Goal: Book appointment/travel/reservation

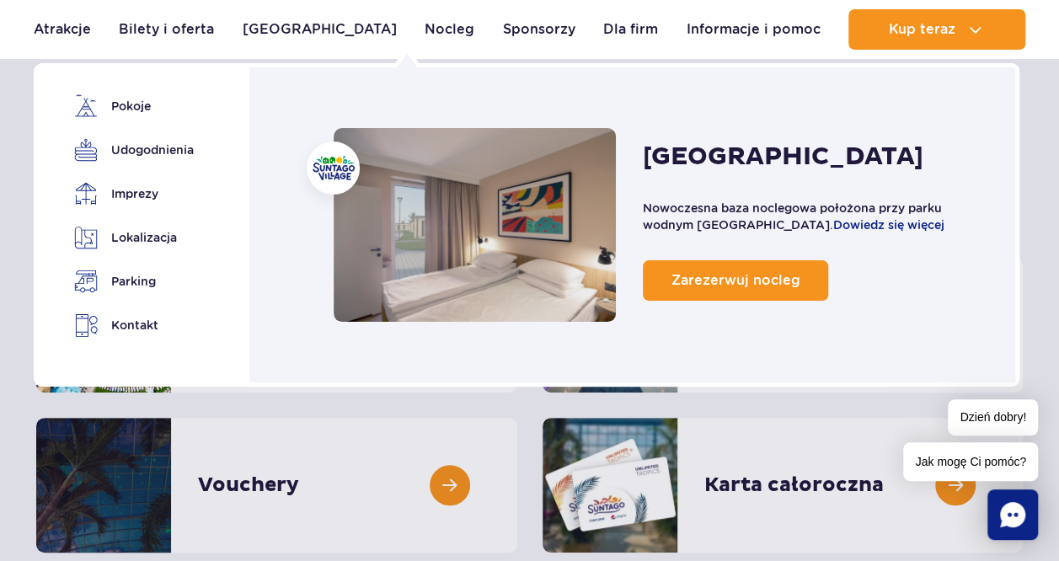
scroll to position [168, 0]
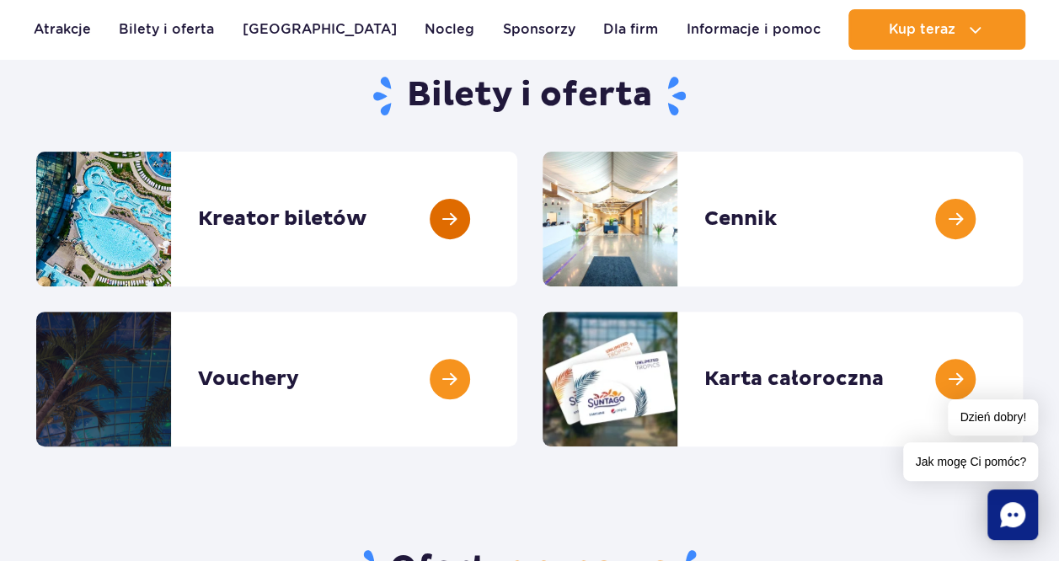
click at [517, 232] on link at bounding box center [517, 219] width 0 height 135
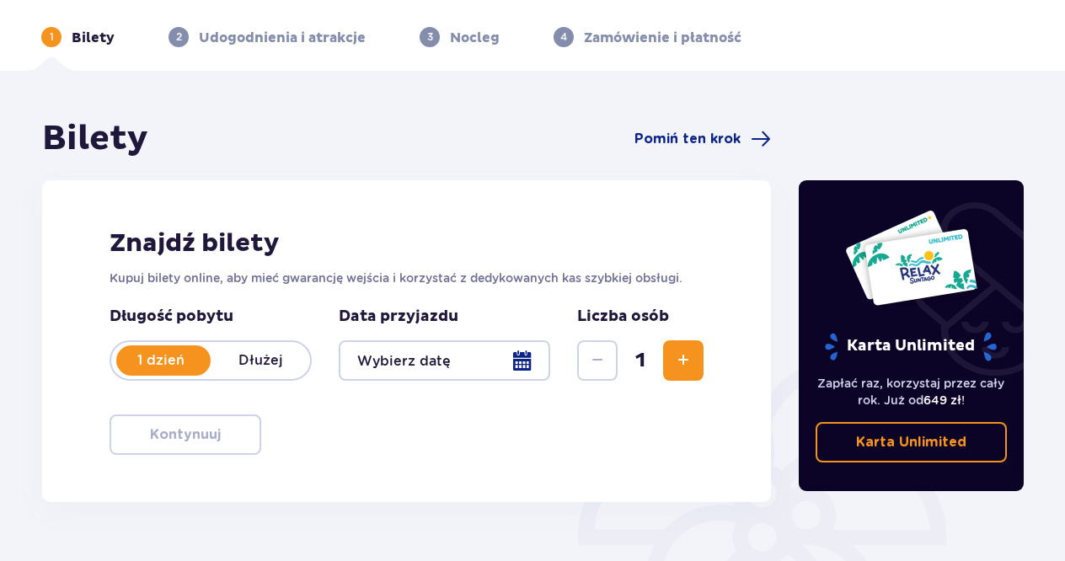
scroll to position [84, 0]
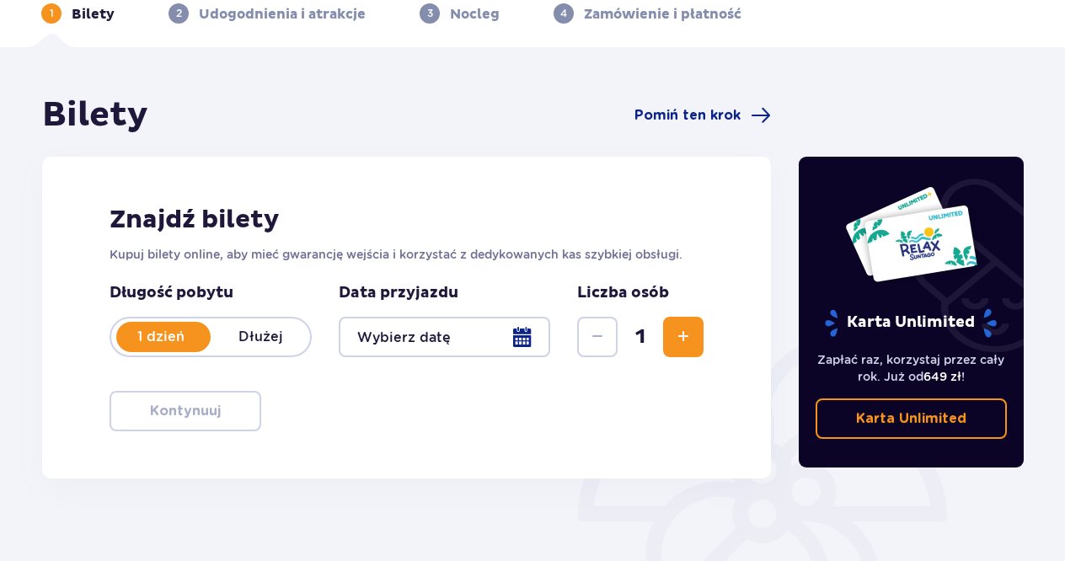
click at [454, 342] on div at bounding box center [444, 337] width 211 height 40
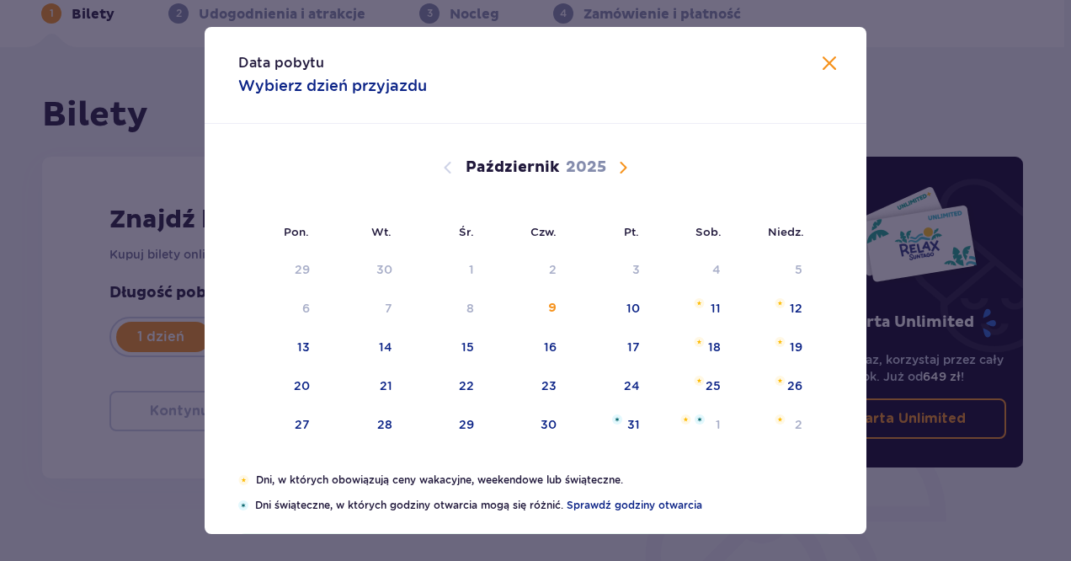
click at [625, 168] on span "Następny miesiąc" at bounding box center [623, 168] width 20 height 20
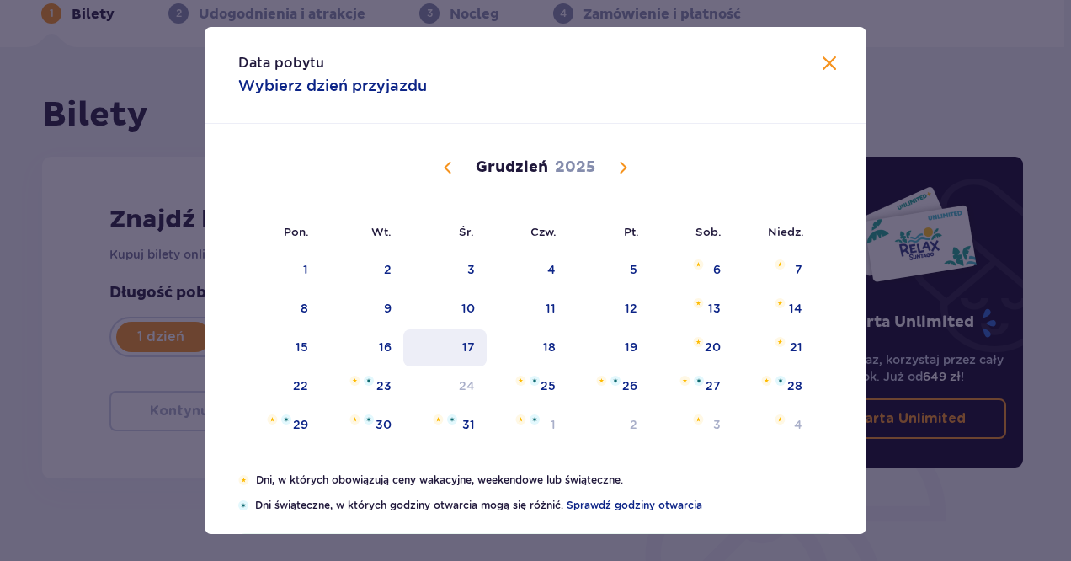
click at [474, 353] on div "17" at bounding box center [444, 347] width 83 height 37
type input "17.12.25"
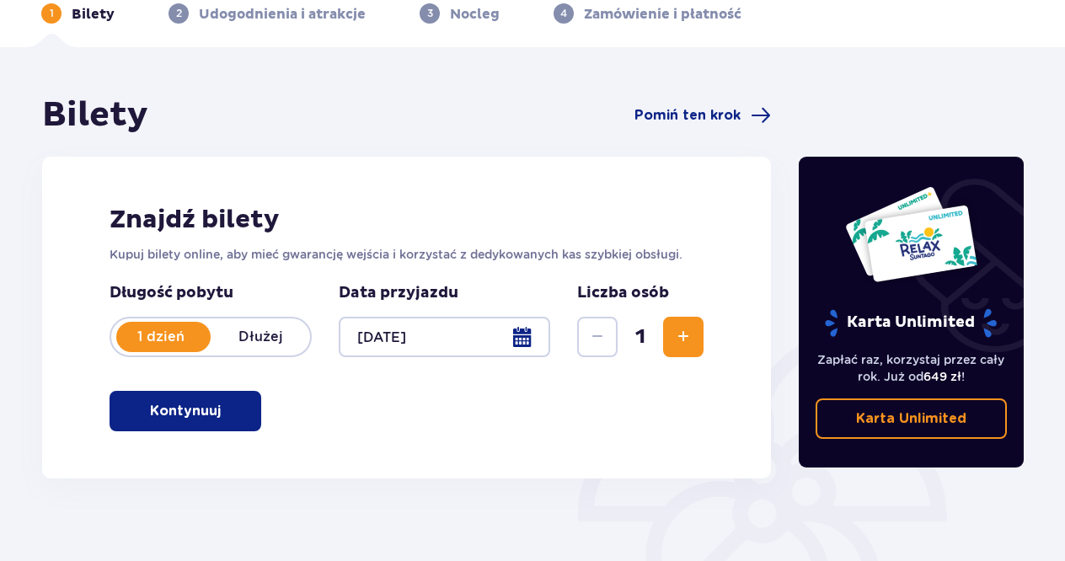
click at [695, 349] on button "Zwiększ" at bounding box center [683, 337] width 40 height 40
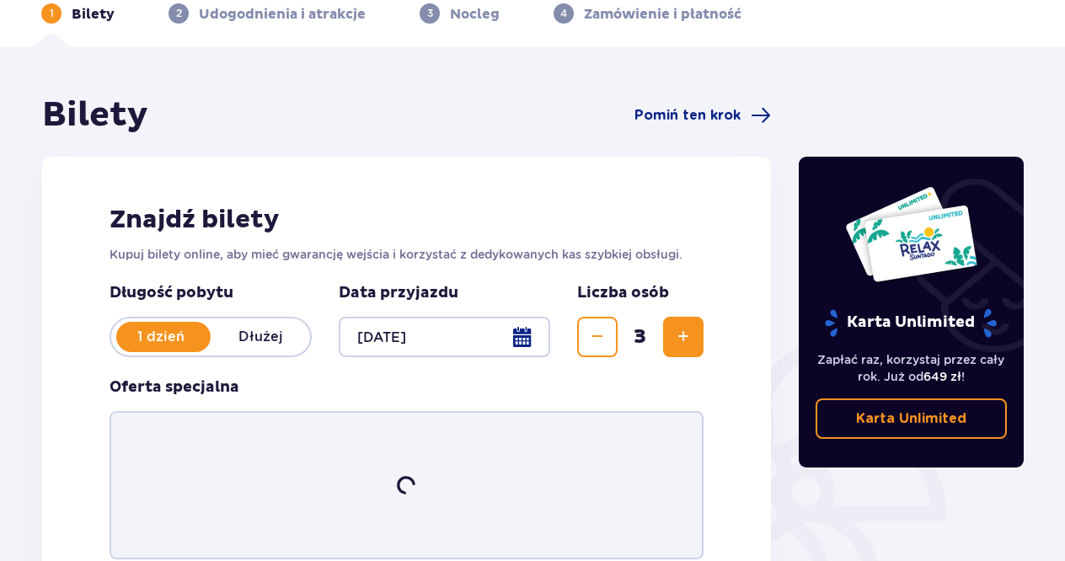
click at [695, 349] on button "Zwiększ" at bounding box center [683, 337] width 40 height 40
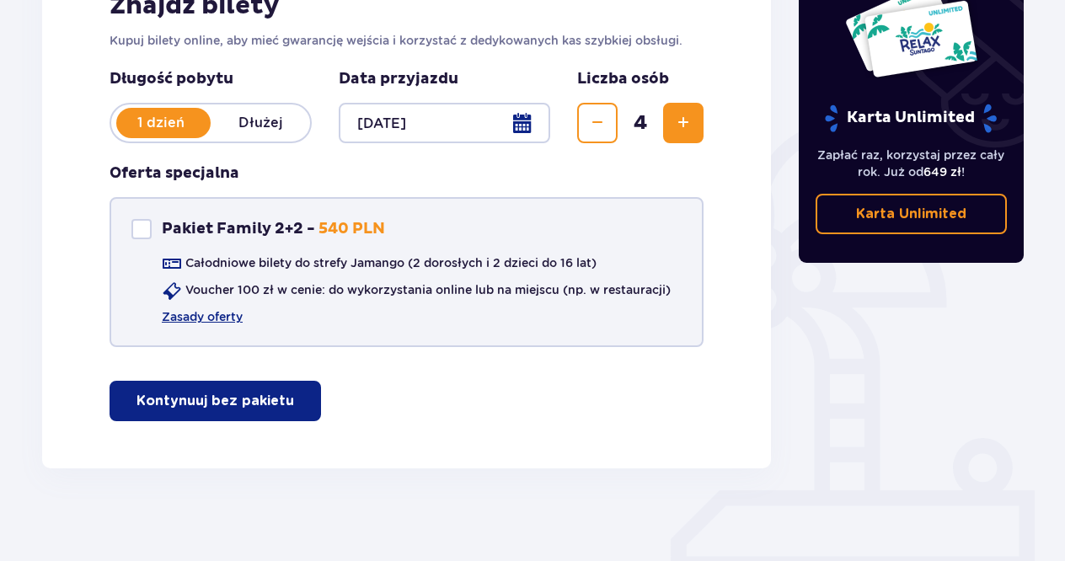
scroll to position [307, 0]
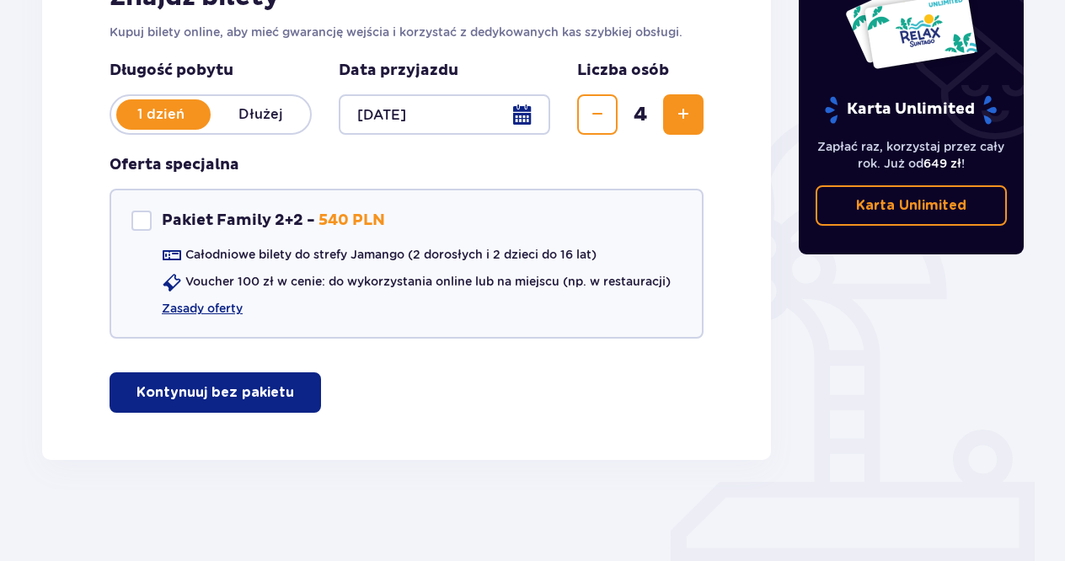
click at [256, 390] on p "Kontynuuj bez pakietu" at bounding box center [215, 392] width 158 height 19
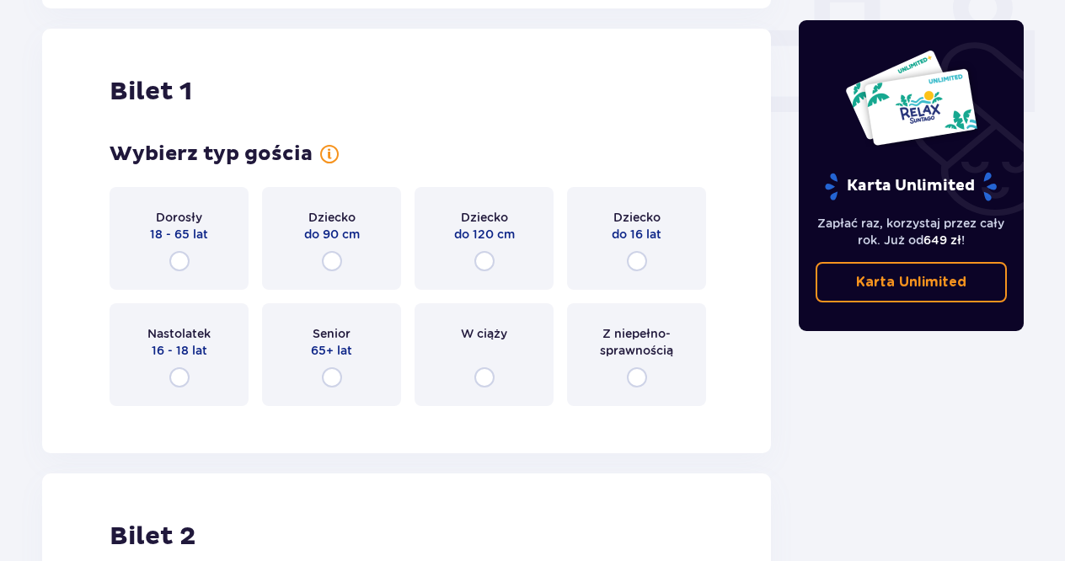
scroll to position [766, 0]
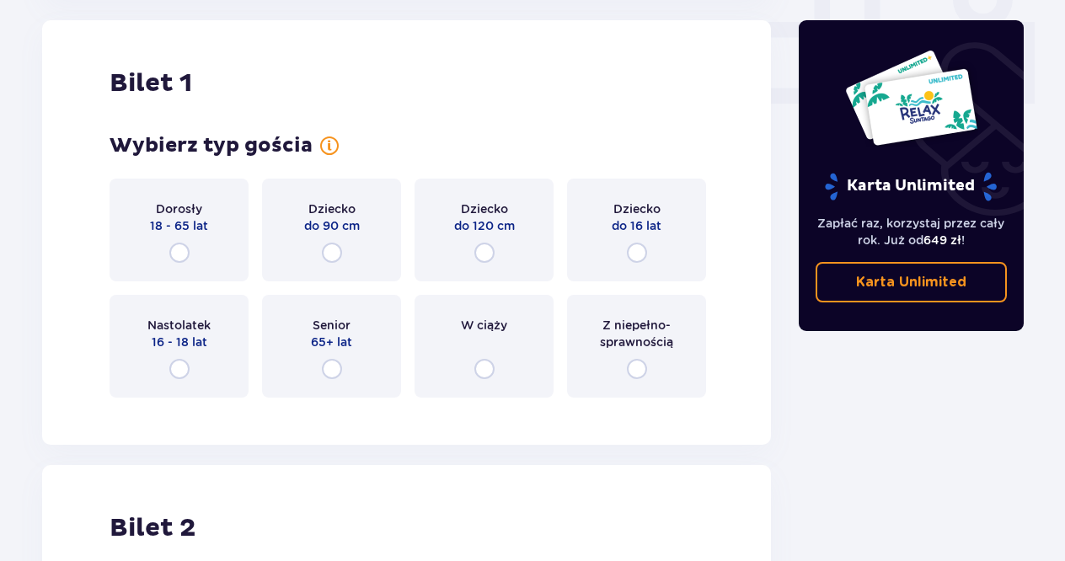
click at [180, 254] on input "radio" at bounding box center [179, 253] width 20 height 20
radio input "true"
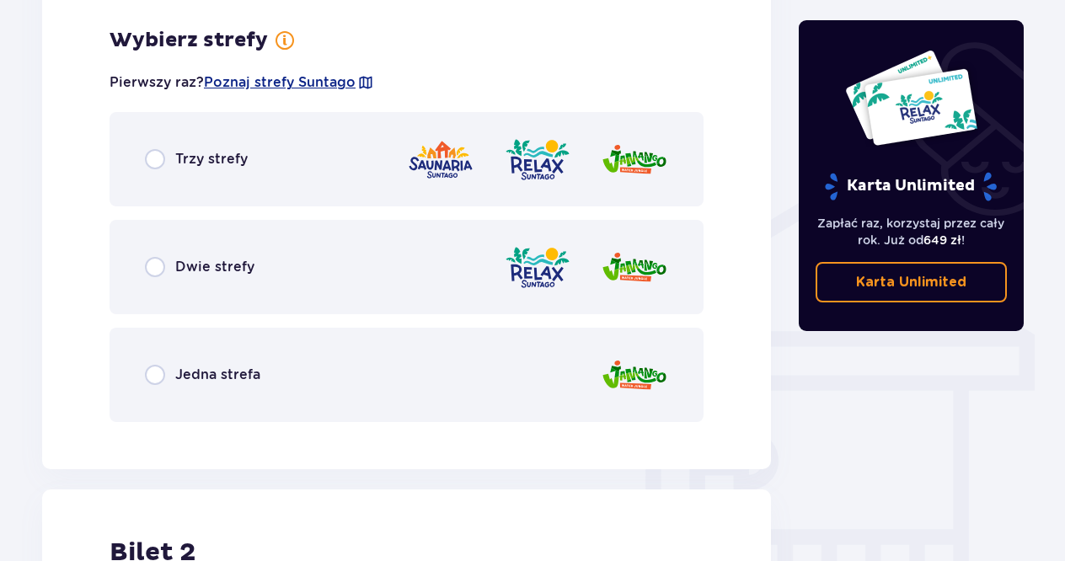
scroll to position [1177, 0]
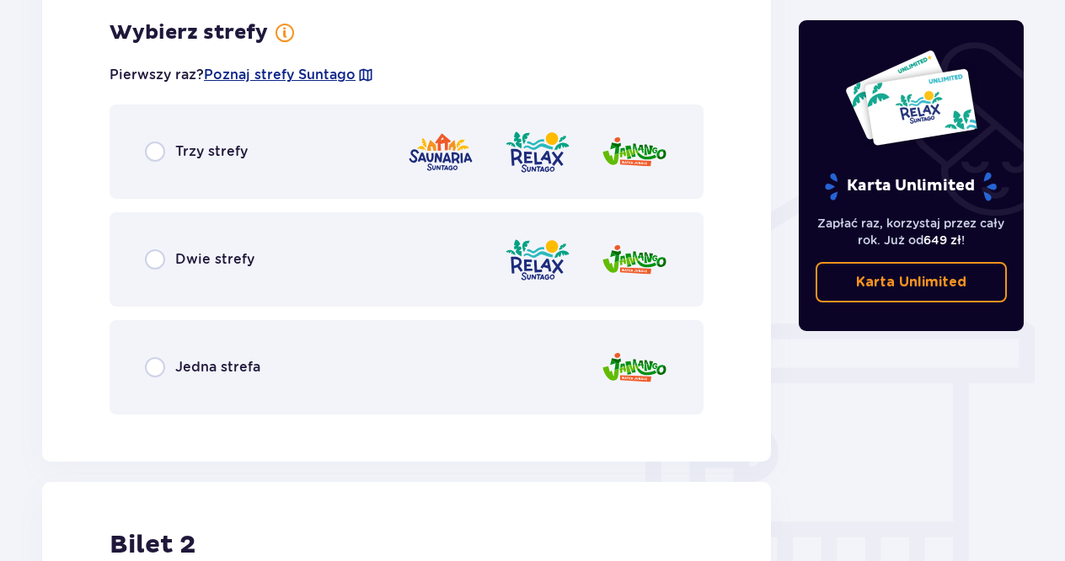
click at [155, 262] on input "radio" at bounding box center [155, 259] width 20 height 20
radio input "true"
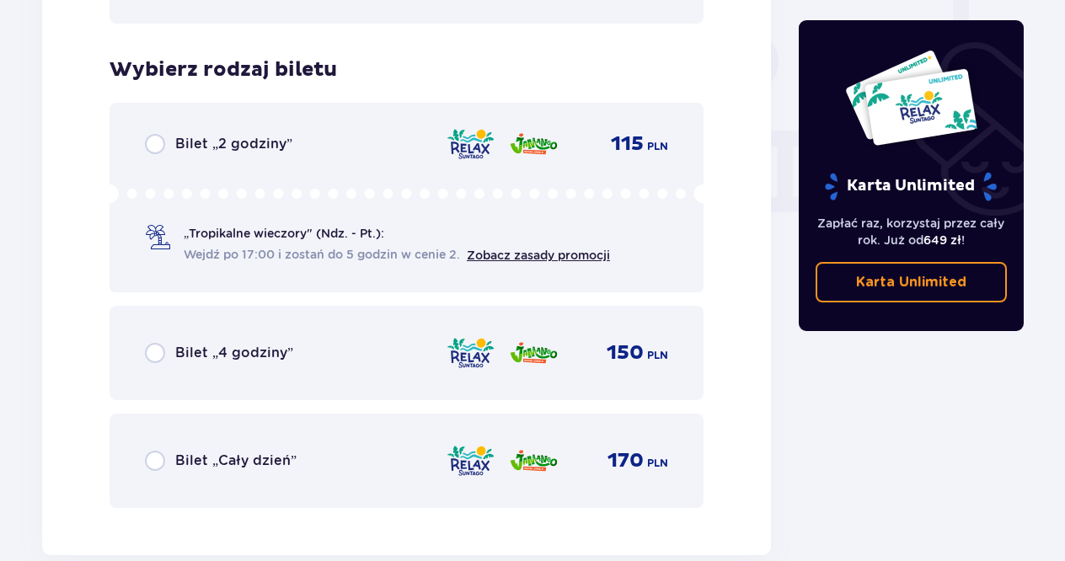
scroll to position [1605, 0]
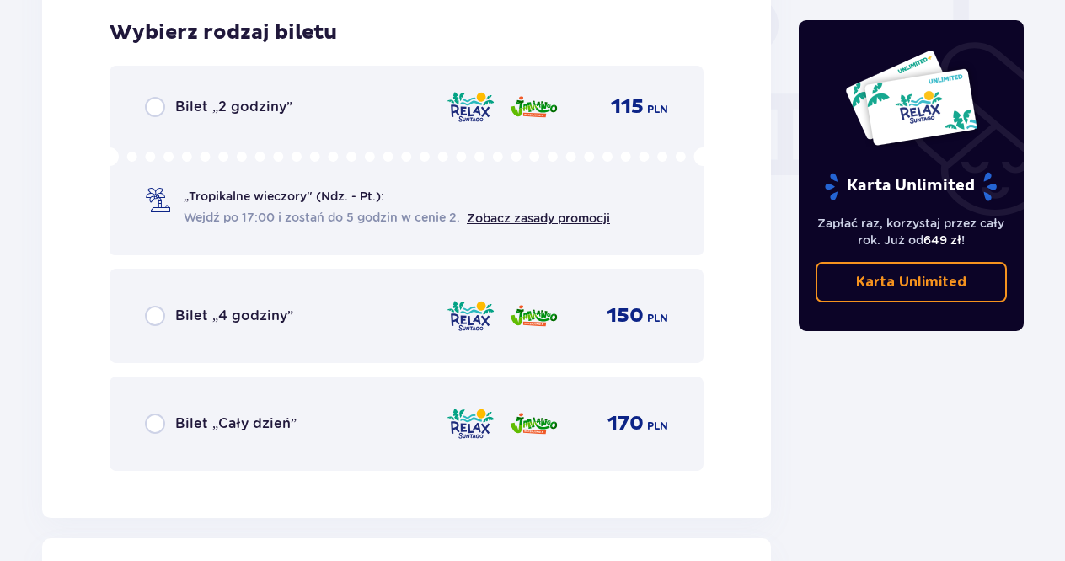
click at [163, 424] on input "radio" at bounding box center [155, 424] width 20 height 20
radio input "true"
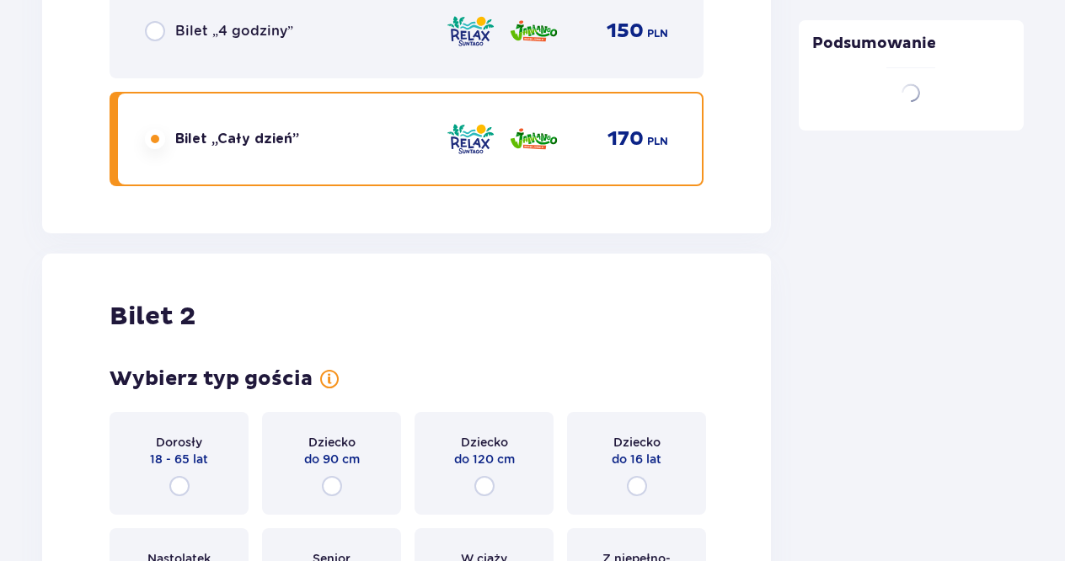
scroll to position [2123, 0]
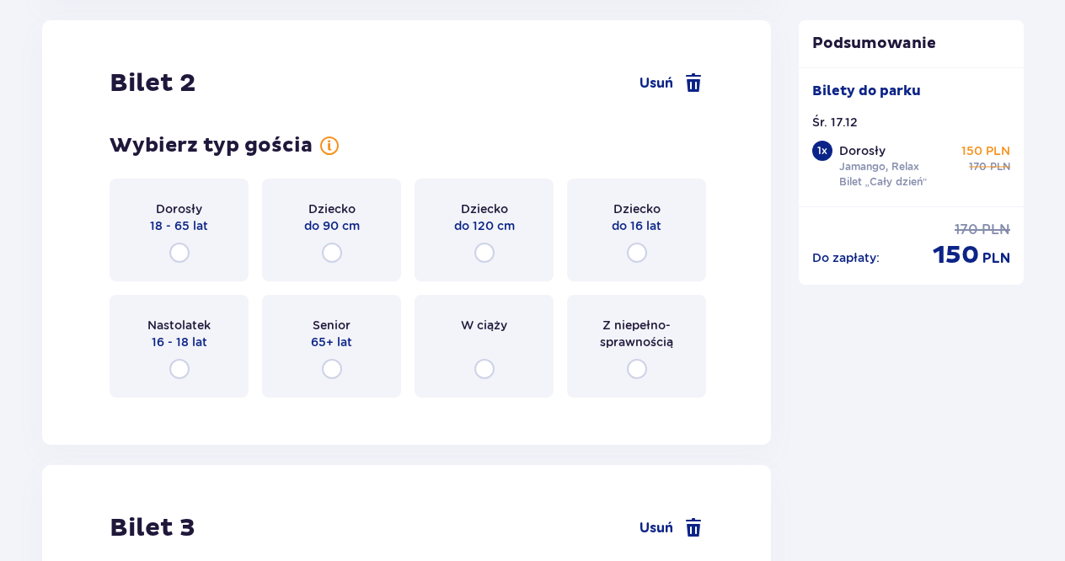
click at [182, 245] on input "radio" at bounding box center [179, 253] width 20 height 20
radio input "true"
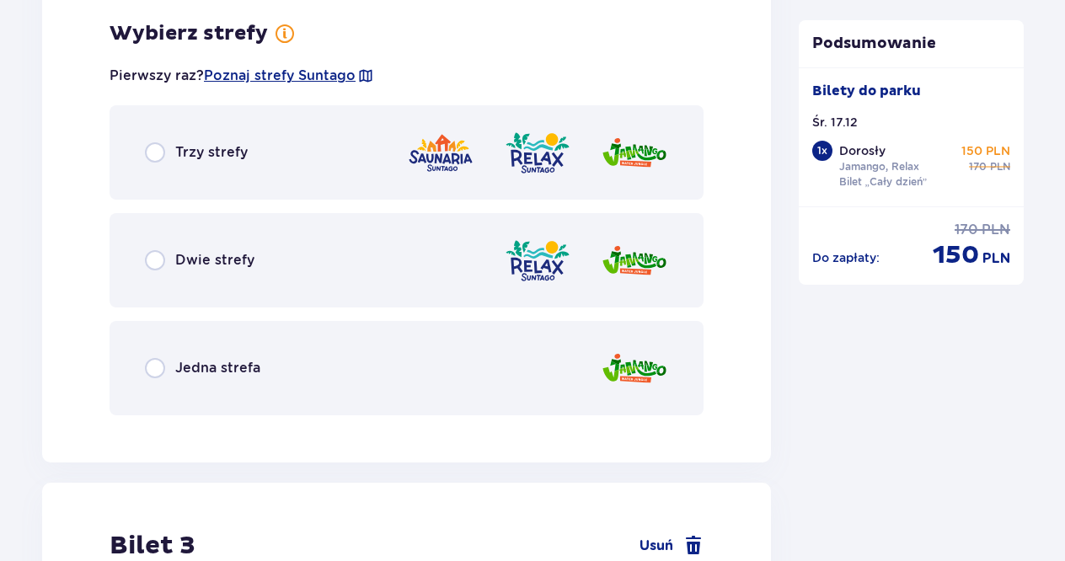
scroll to position [2534, 0]
click at [163, 259] on input "radio" at bounding box center [155, 259] width 20 height 20
radio input "true"
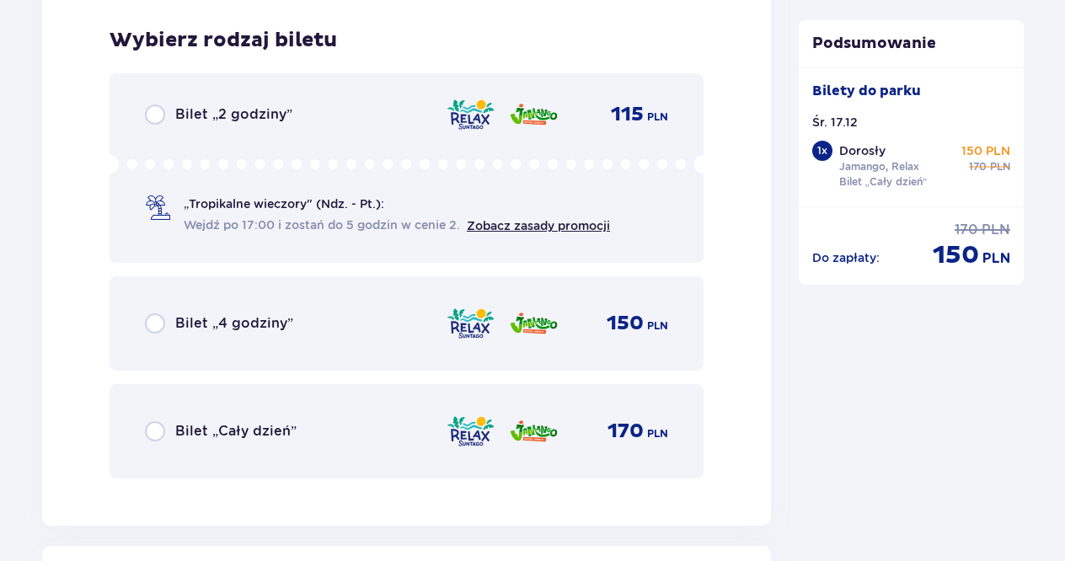
scroll to position [2962, 0]
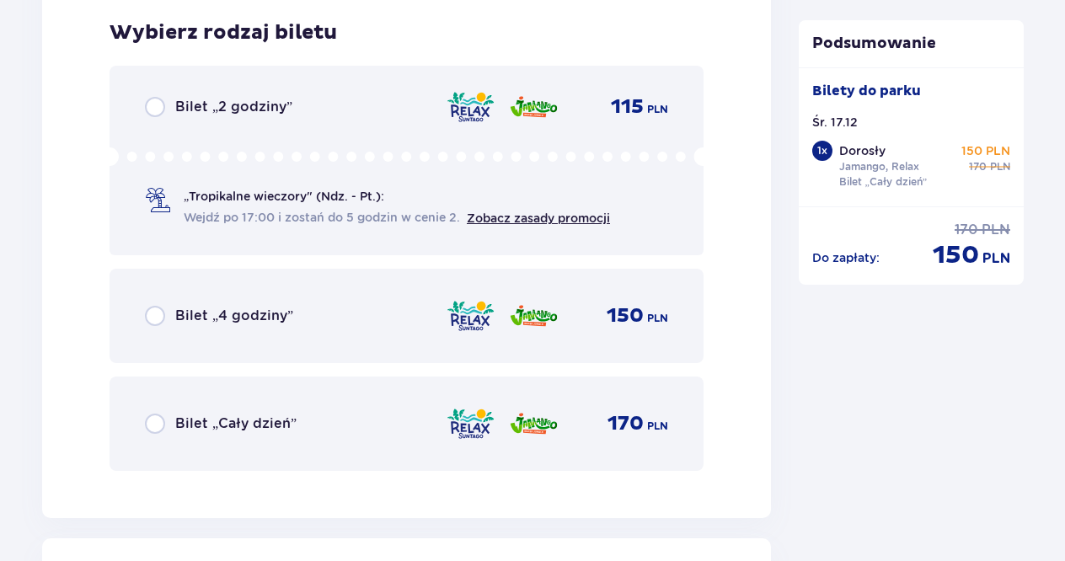
click at [151, 427] on input "radio" at bounding box center [155, 424] width 20 height 20
radio input "true"
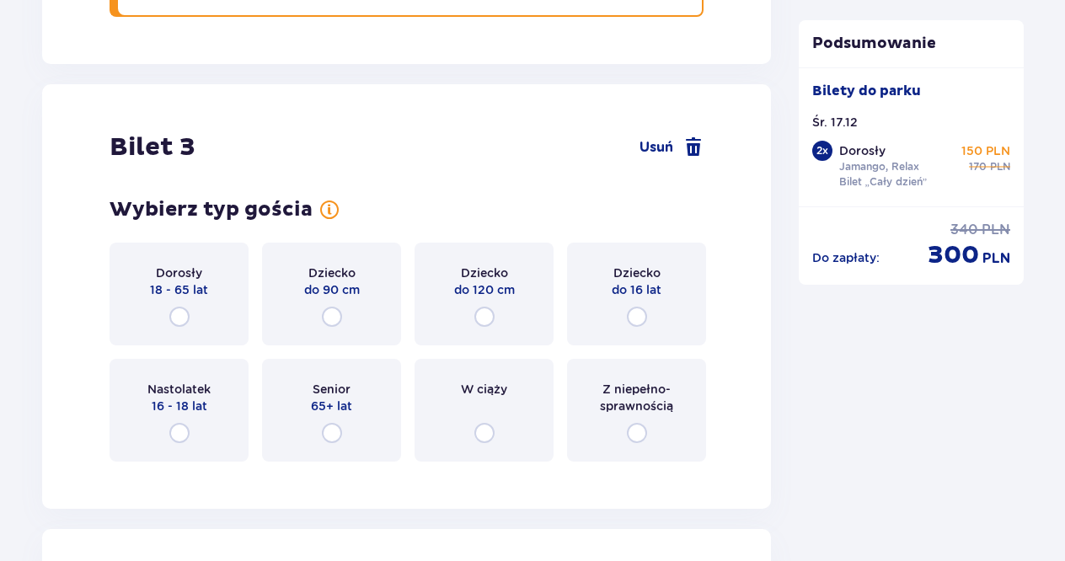
scroll to position [3480, 0]
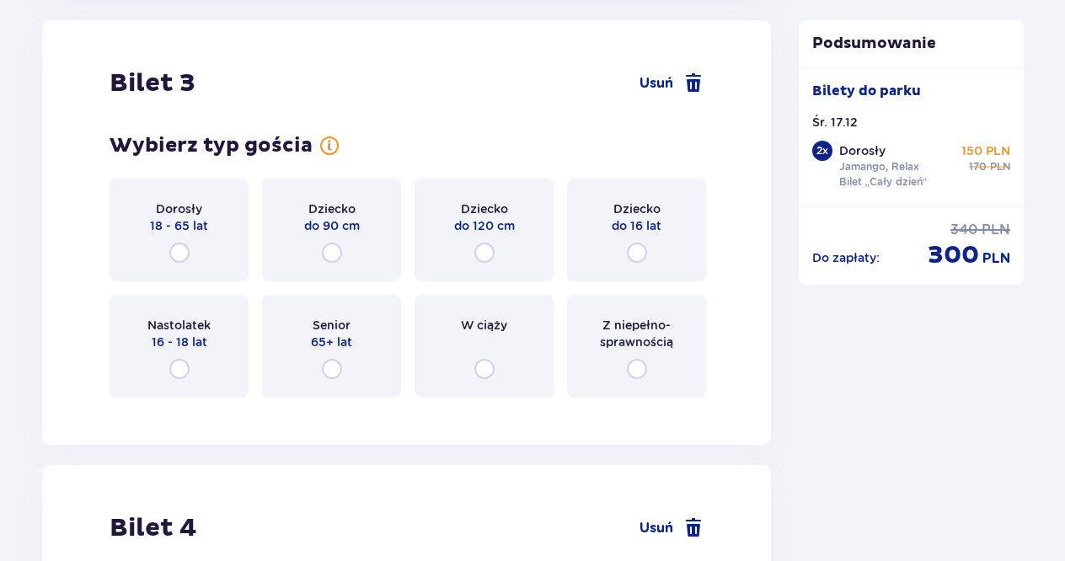
click at [332, 254] on input "radio" at bounding box center [332, 253] width 20 height 20
radio input "true"
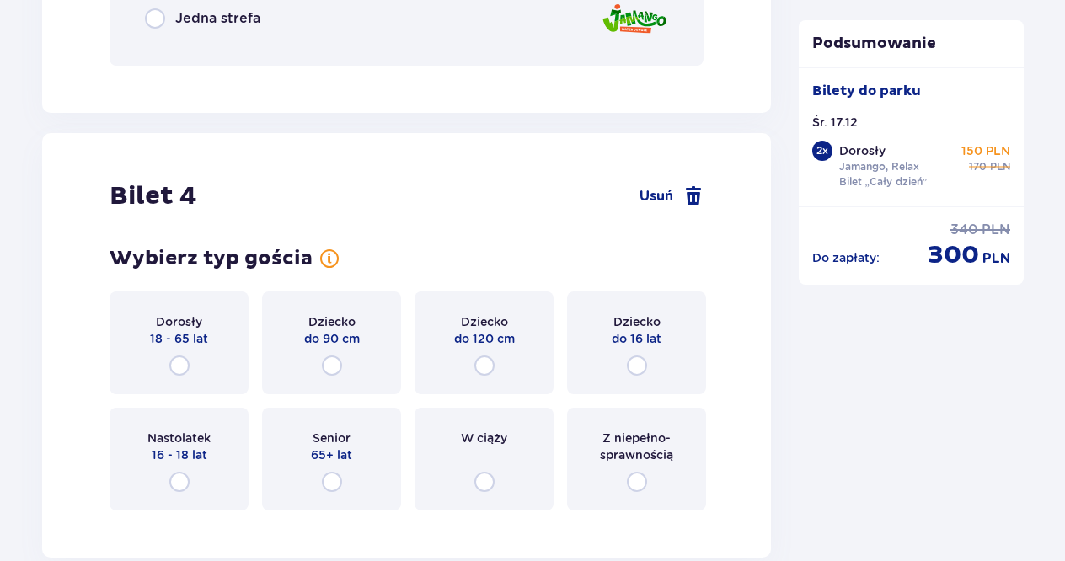
scroll to position [4060, 0]
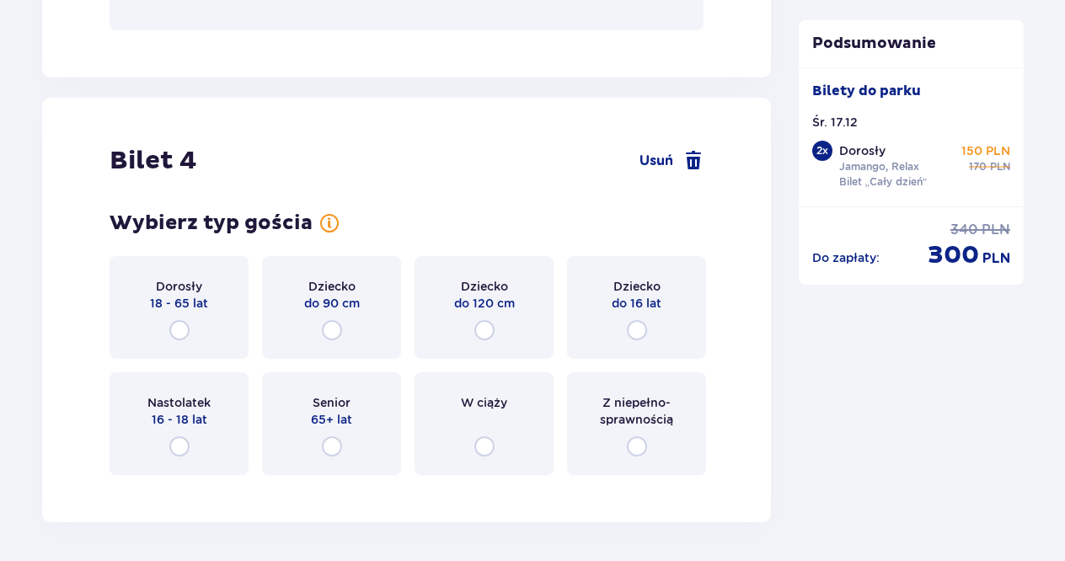
click at [487, 326] on input "radio" at bounding box center [484, 330] width 20 height 20
radio input "true"
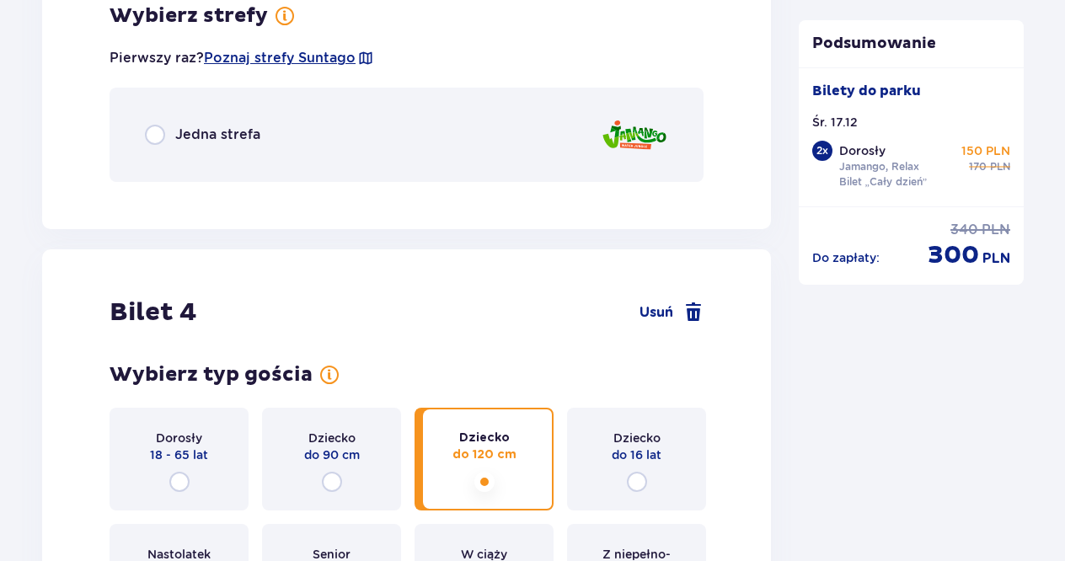
scroll to position [3741, 0]
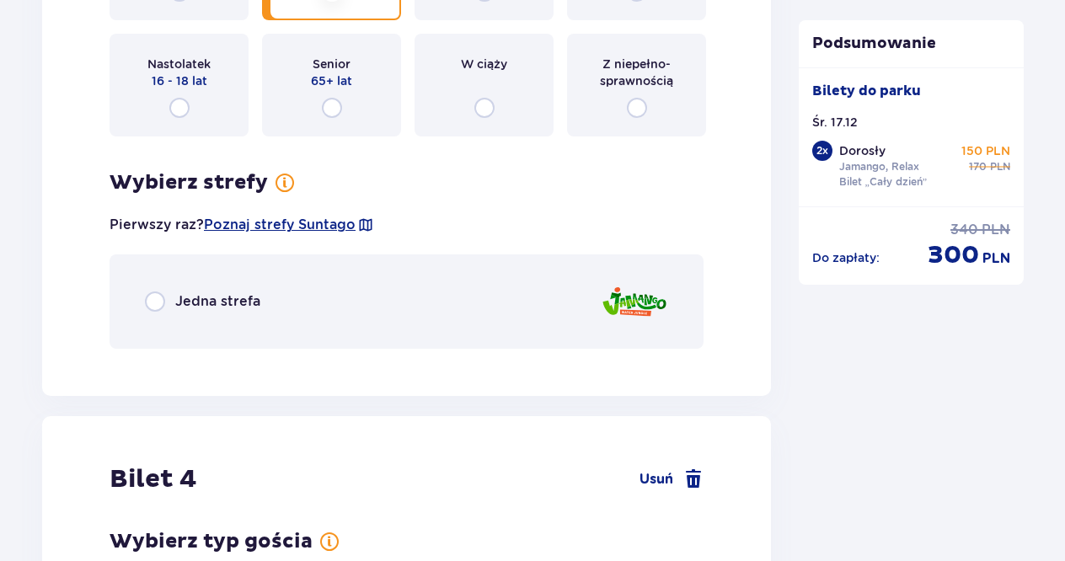
click at [157, 310] on input "radio" at bounding box center [155, 301] width 20 height 20
radio input "true"
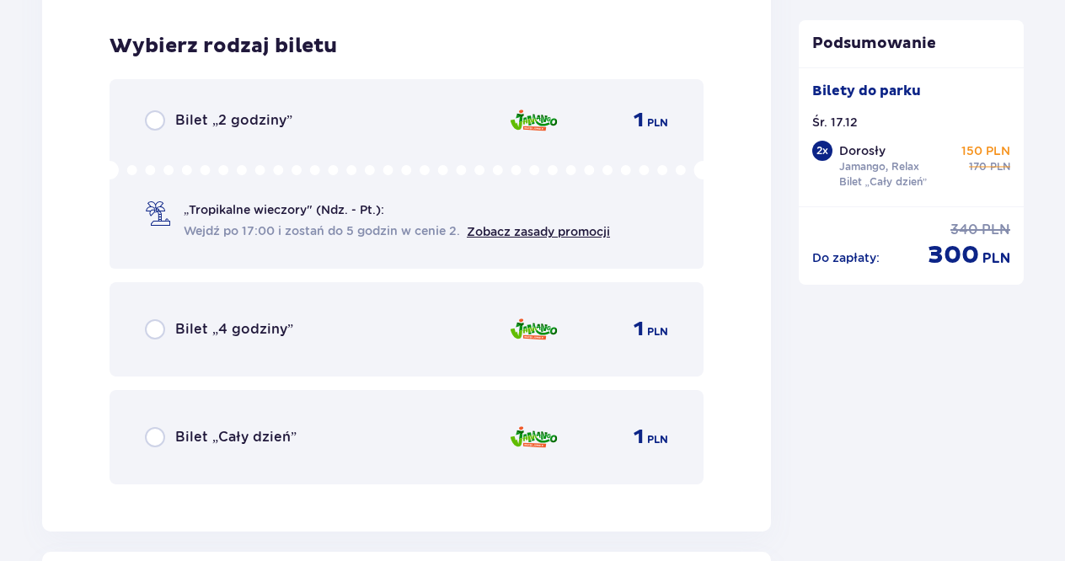
scroll to position [4103, 0]
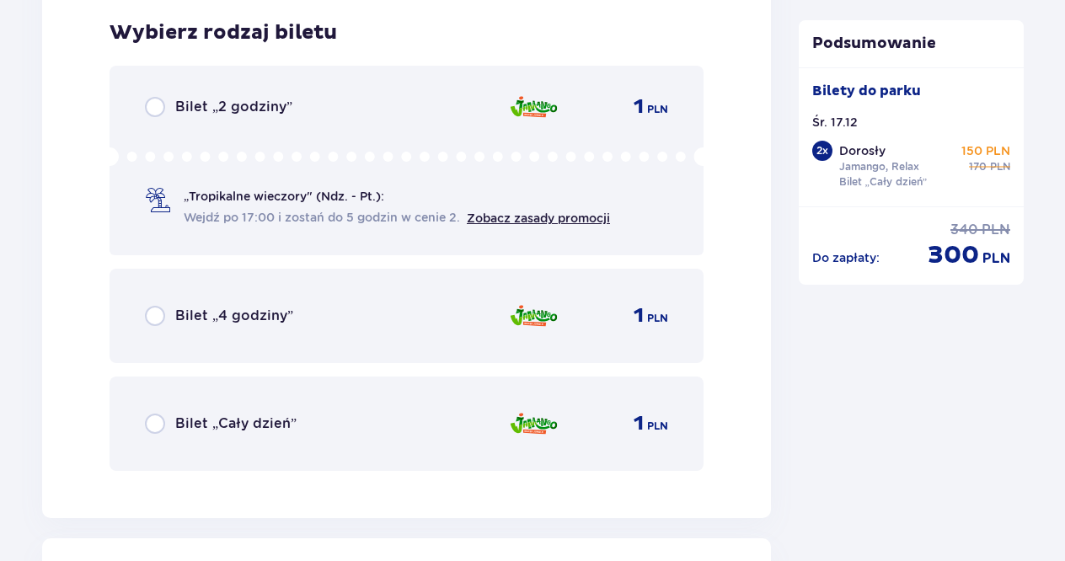
click at [154, 428] on input "radio" at bounding box center [155, 424] width 20 height 20
radio input "true"
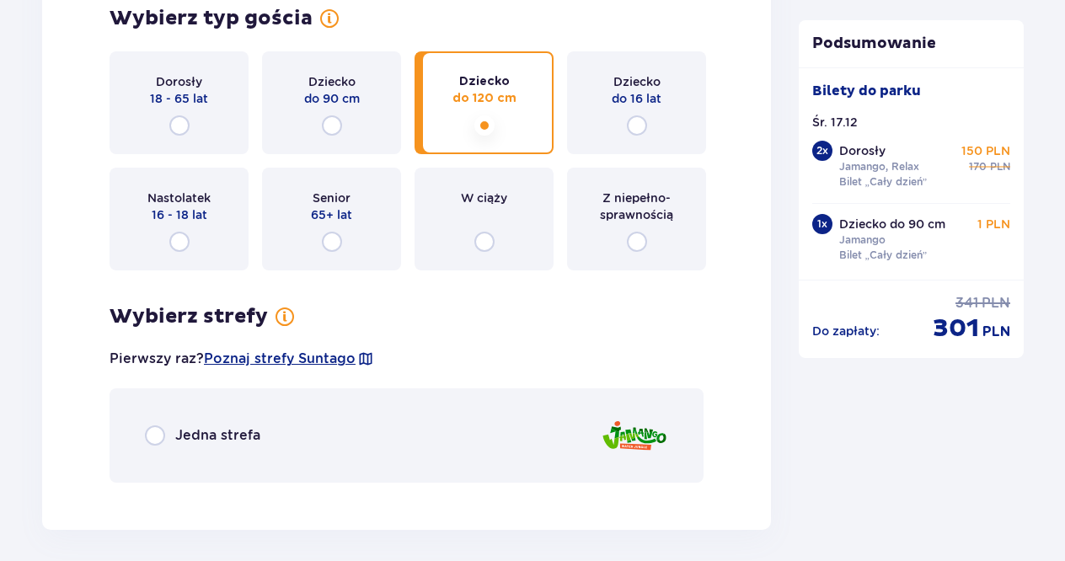
scroll to position [4899, 0]
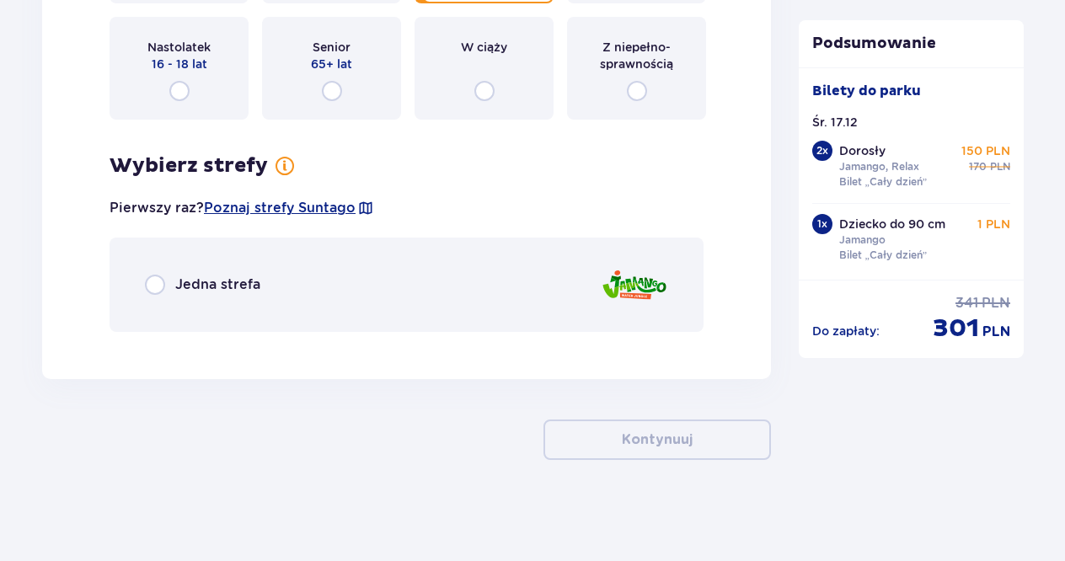
click at [155, 285] on input "radio" at bounding box center [155, 285] width 20 height 20
radio input "true"
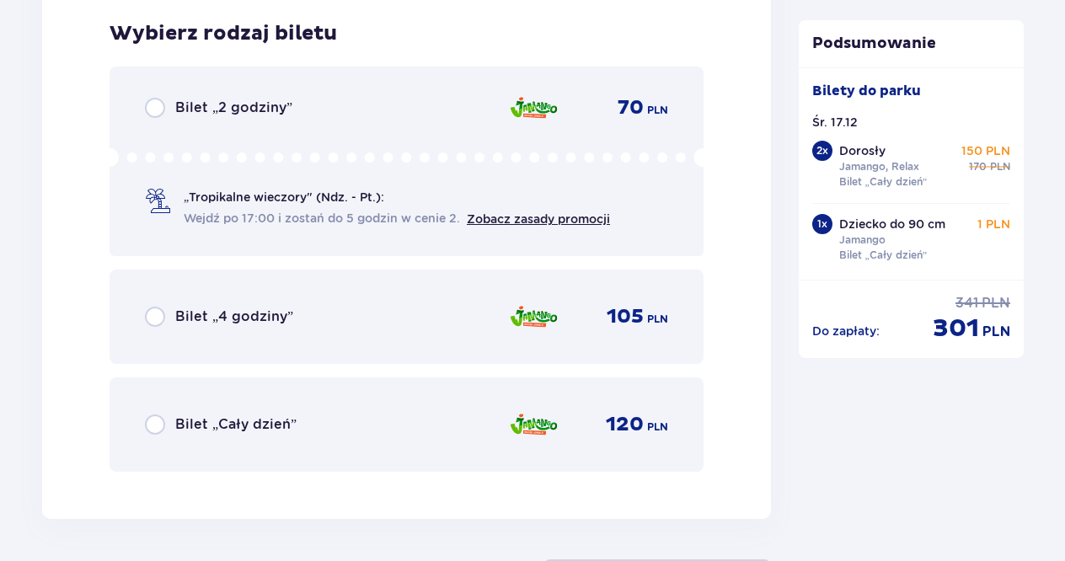
scroll to position [5245, 0]
click at [160, 431] on input "radio" at bounding box center [155, 424] width 20 height 20
radio input "true"
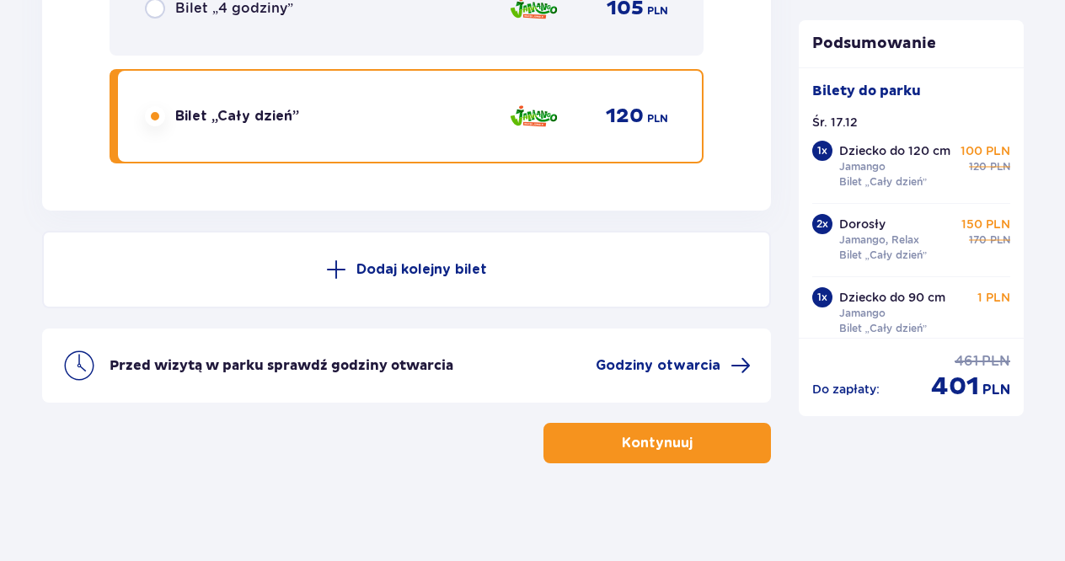
scroll to position [5556, 0]
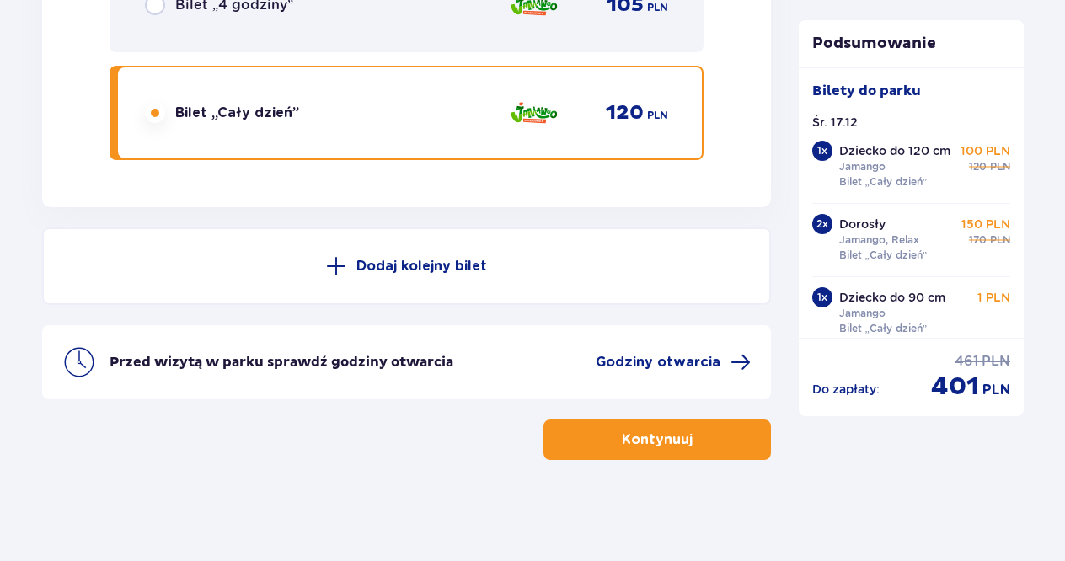
click at [622, 437] on p "Kontynuuj" at bounding box center [657, 439] width 71 height 19
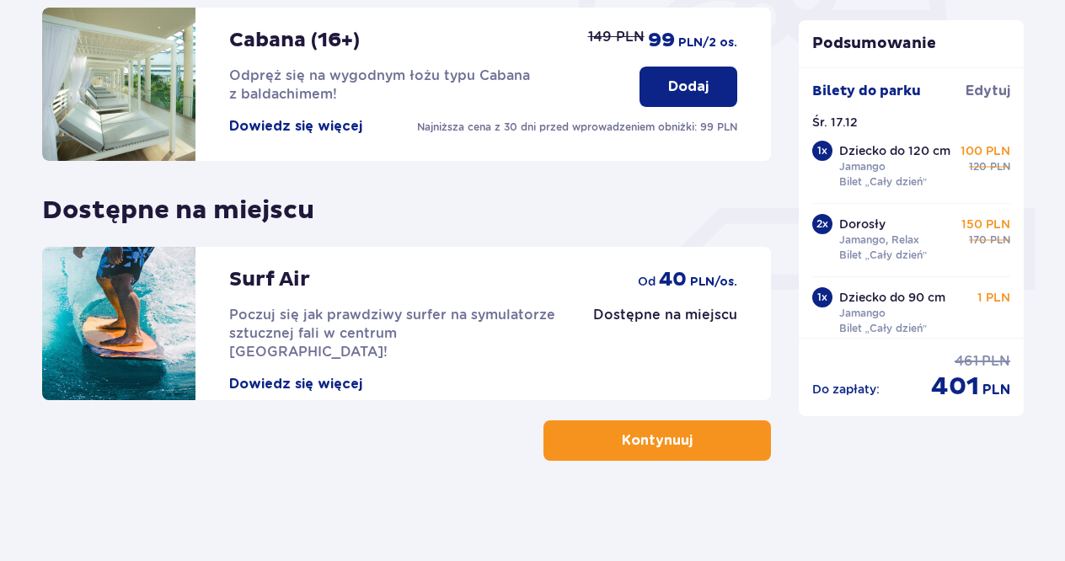
scroll to position [581, 0]
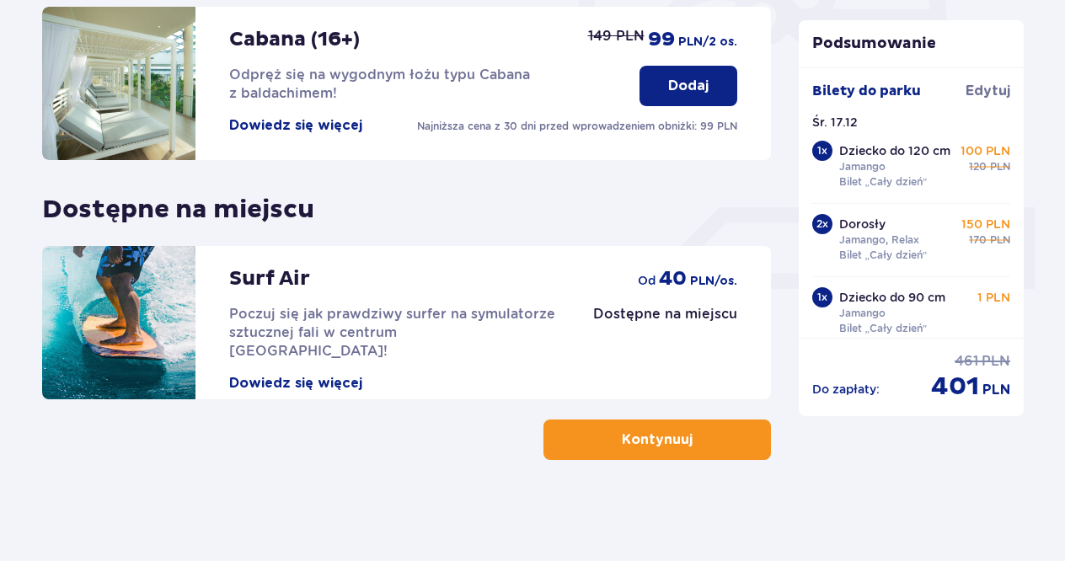
click at [622, 445] on p "Kontynuuj" at bounding box center [657, 439] width 71 height 19
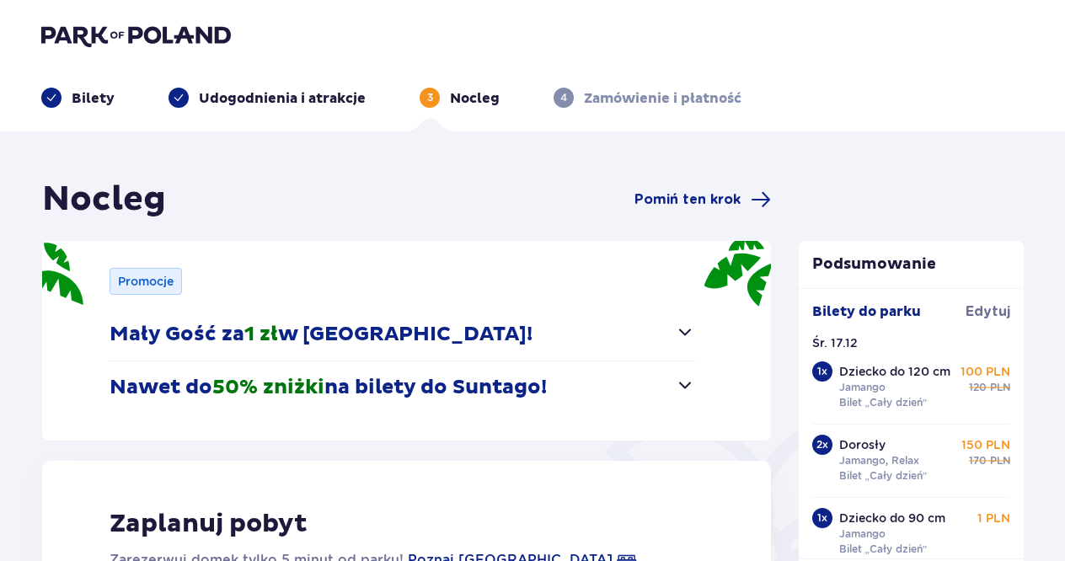
click at [652, 391] on button "Nawet do 50% zniżki na bilety do Suntago!" at bounding box center [401, 387] width 585 height 52
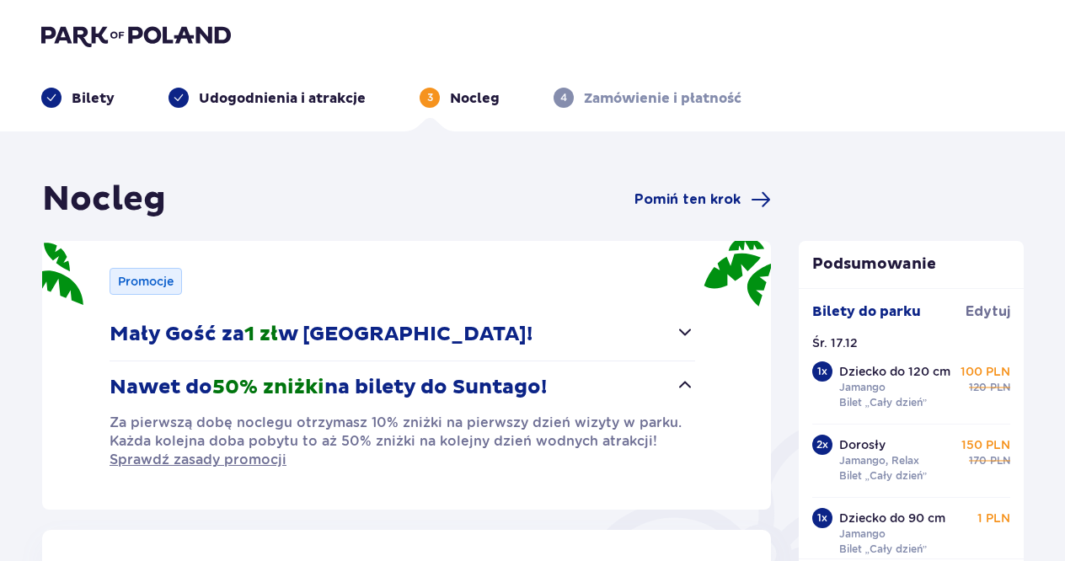
click at [687, 399] on button "Nawet do 50% zniżki na bilety do Suntago!" at bounding box center [401, 387] width 585 height 52
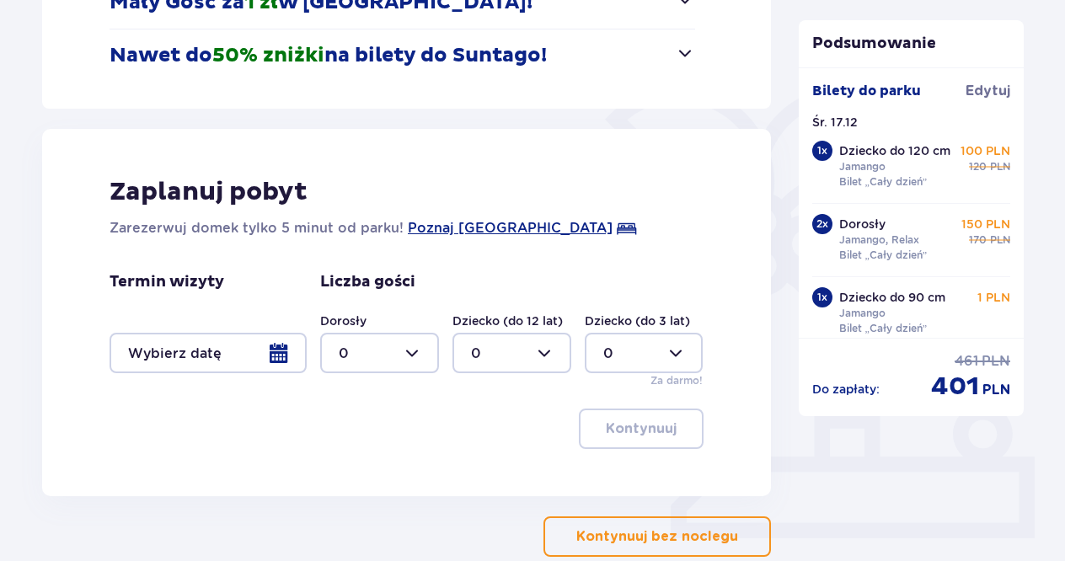
scroll to position [428, 0]
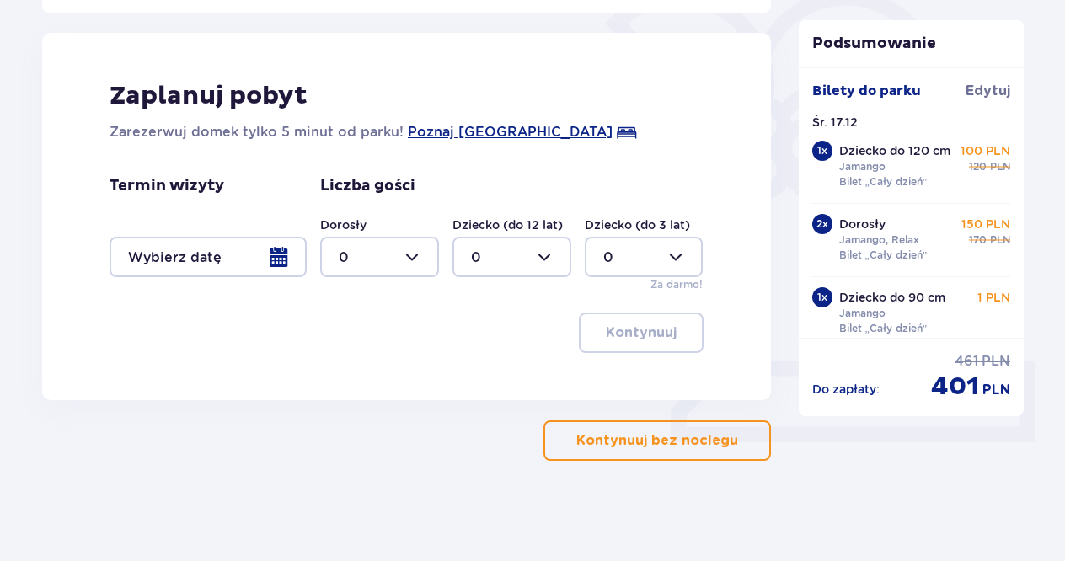
click at [239, 249] on div at bounding box center [207, 257] width 197 height 40
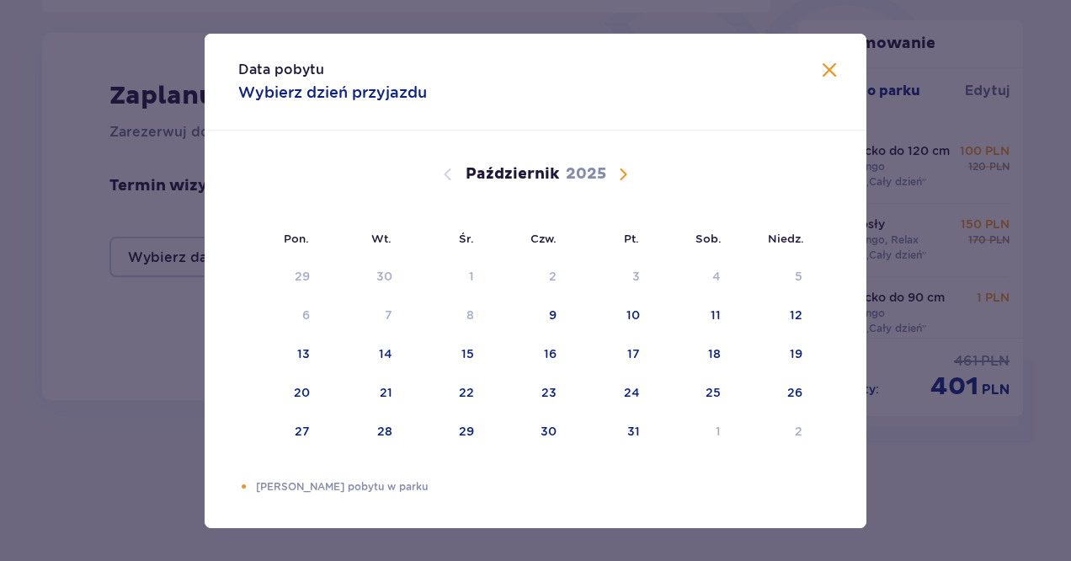
click at [622, 180] on span "Następny miesiąc" at bounding box center [623, 174] width 20 height 20
click at [471, 352] on div "17" at bounding box center [468, 353] width 13 height 17
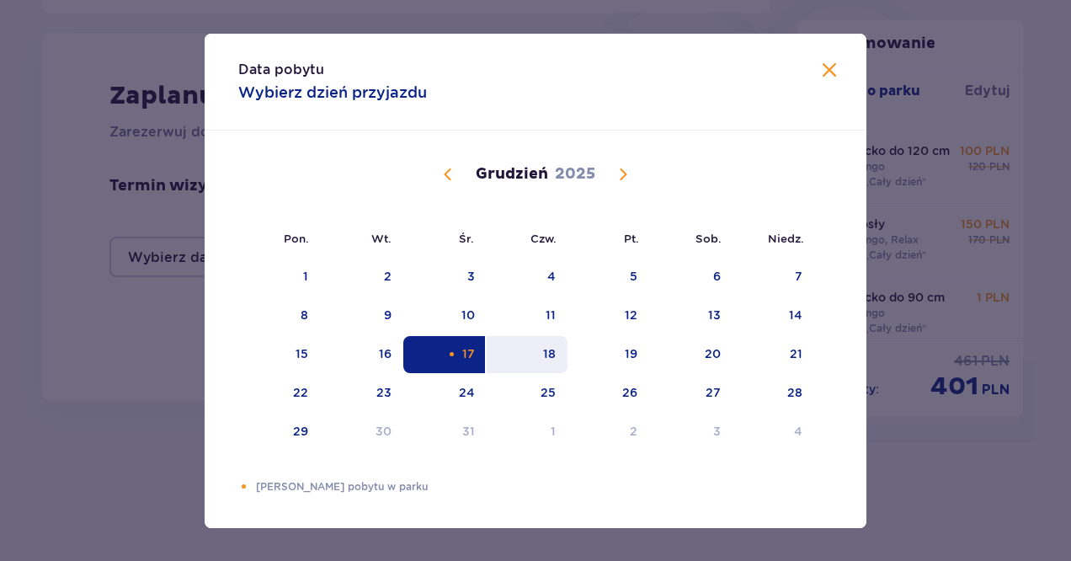
click at [527, 354] on div "18" at bounding box center [528, 354] width 82 height 37
type input "17.12.25 - 18.12.25"
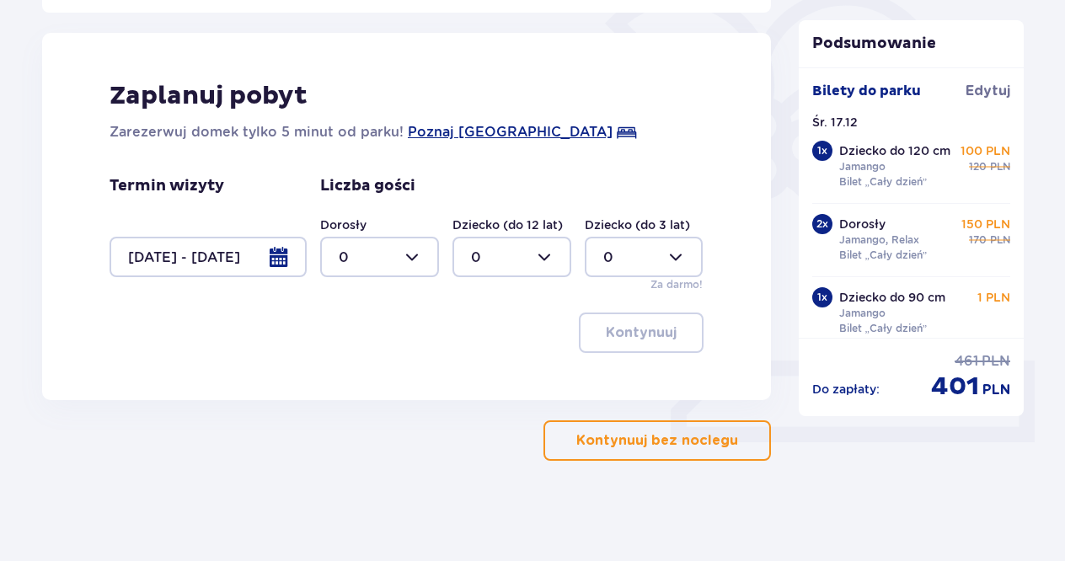
click at [384, 260] on div at bounding box center [379, 257] width 119 height 40
click at [365, 375] on div "2" at bounding box center [380, 378] width 82 height 19
type input "2"
click at [658, 256] on div at bounding box center [644, 257] width 119 height 40
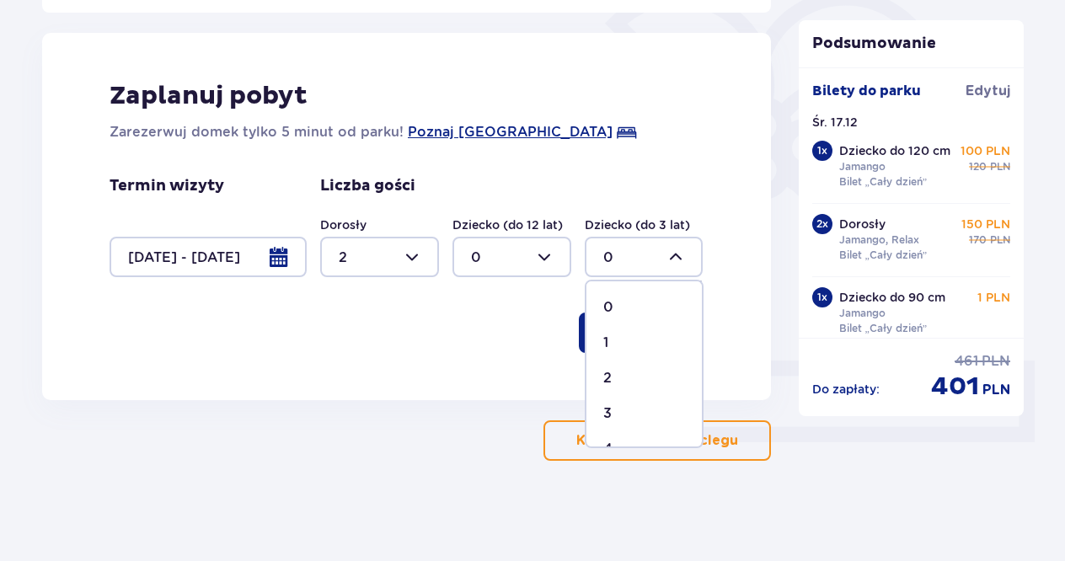
click at [605, 340] on p "1" at bounding box center [605, 343] width 5 height 19
type input "1"
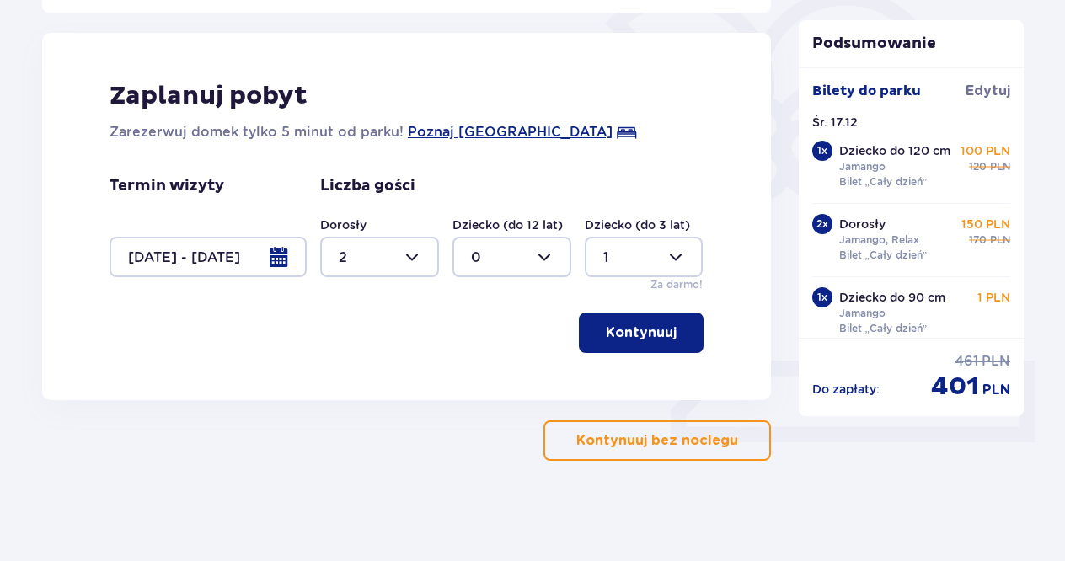
click at [547, 259] on div at bounding box center [511, 257] width 119 height 40
click at [495, 344] on div "1" at bounding box center [512, 343] width 82 height 19
type input "1"
click at [665, 338] on button "Kontynuuj" at bounding box center [641, 332] width 125 height 40
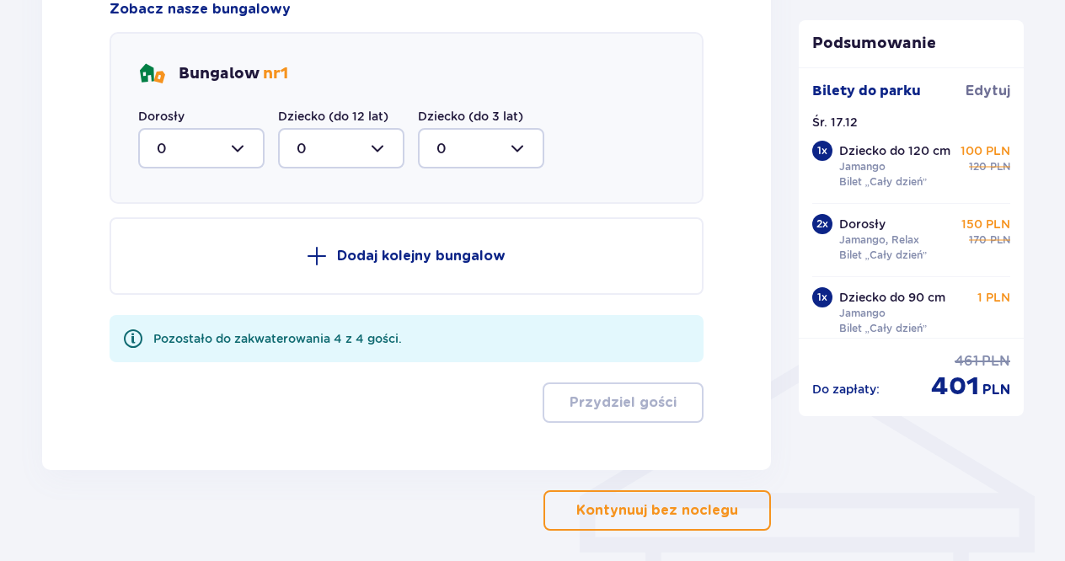
scroll to position [1078, 0]
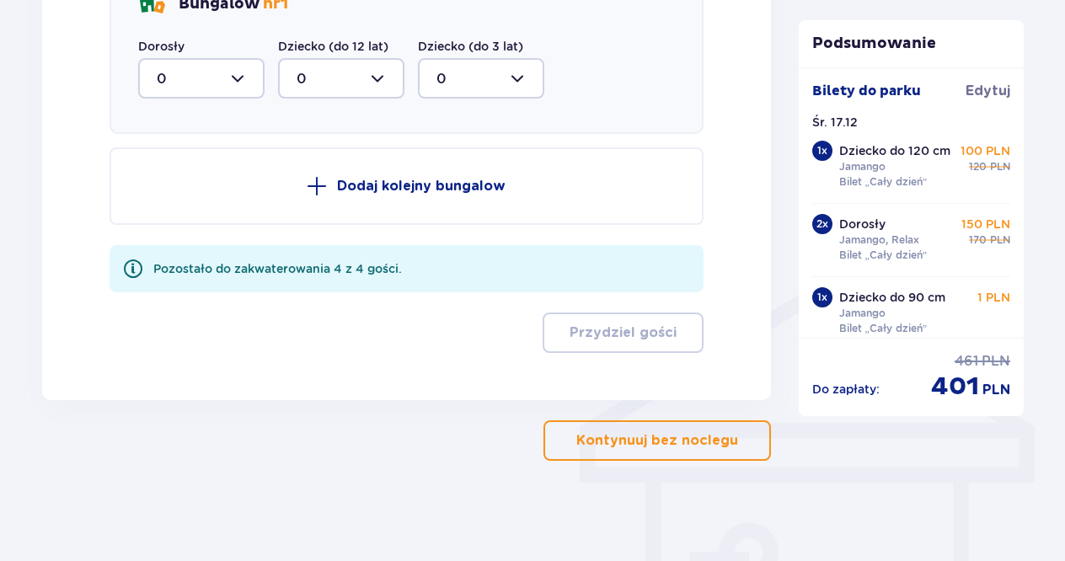
click at [642, 444] on p "Kontynuuj bez noclegu" at bounding box center [657, 440] width 162 height 19
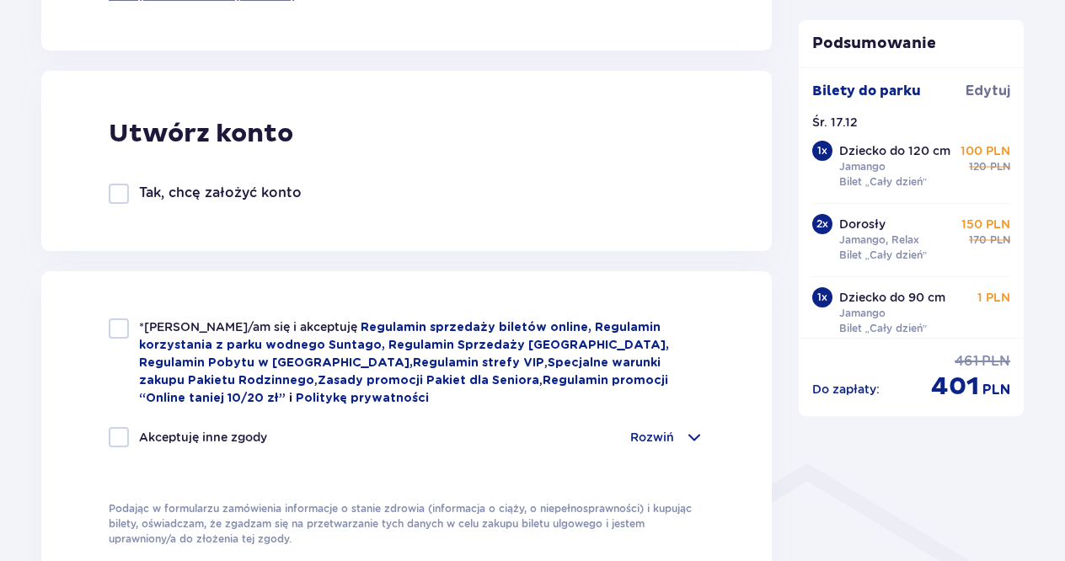
scroll to position [1011, 0]
